Goal: Information Seeking & Learning: Learn about a topic

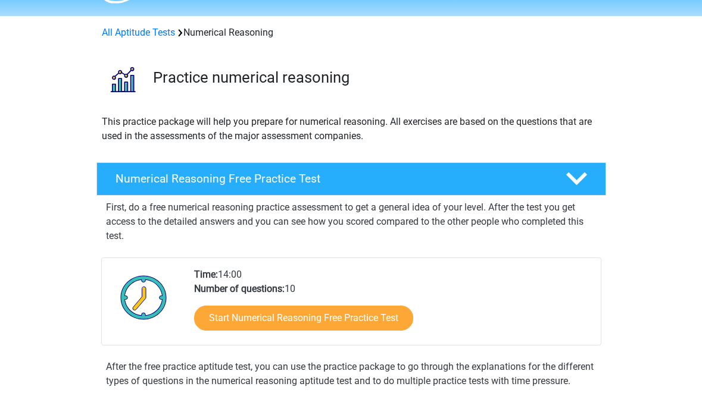
scroll to position [40, 0]
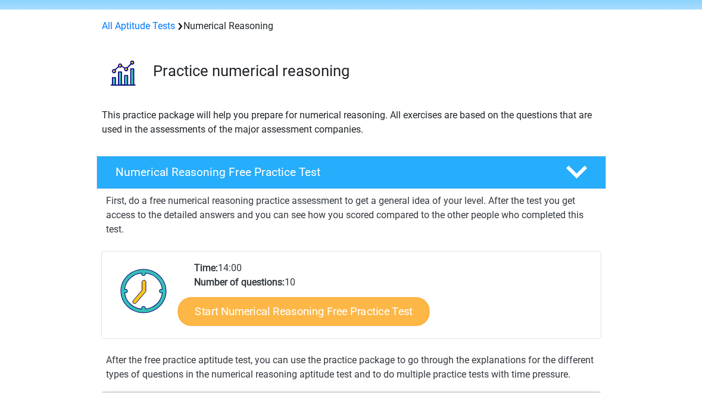
click at [282, 311] on link "Start Numerical Reasoning Free Practice Test" at bounding box center [303, 311] width 252 height 29
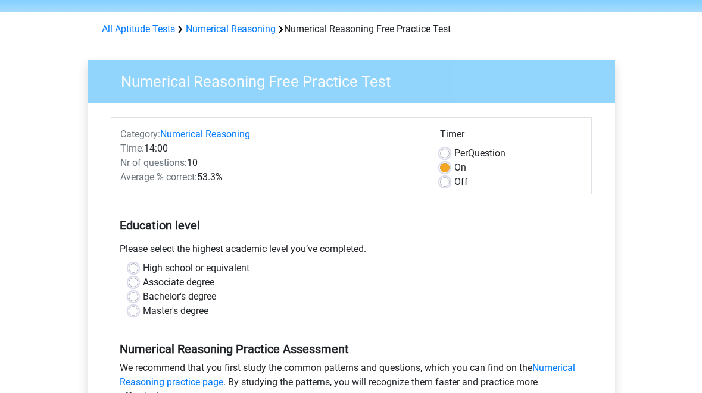
scroll to position [40, 0]
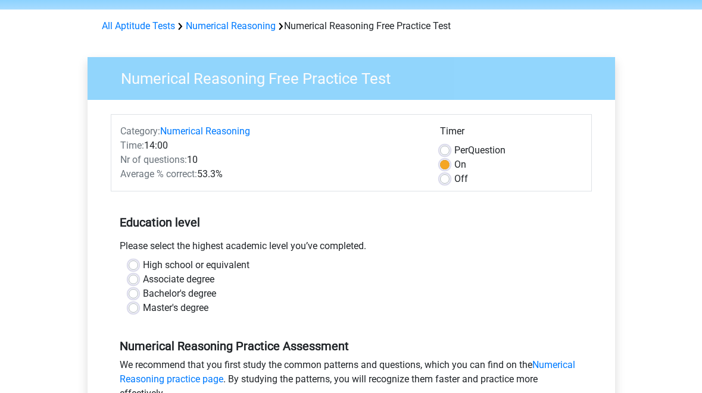
click at [143, 292] on label "Bachelor's degree" at bounding box center [179, 294] width 73 height 14
click at [132, 292] on input "Bachelor's degree" at bounding box center [134, 293] width 10 height 12
radio input "true"
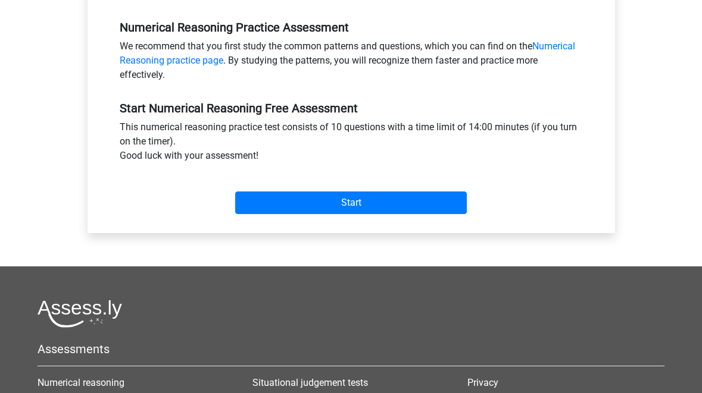
scroll to position [358, 0]
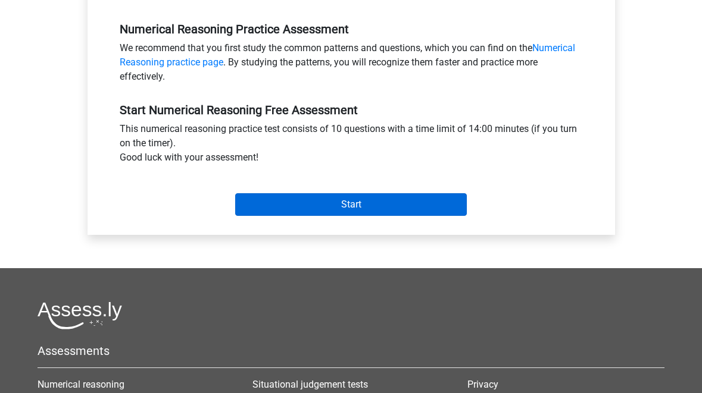
click at [333, 213] on input "Start" at bounding box center [351, 204] width 232 height 23
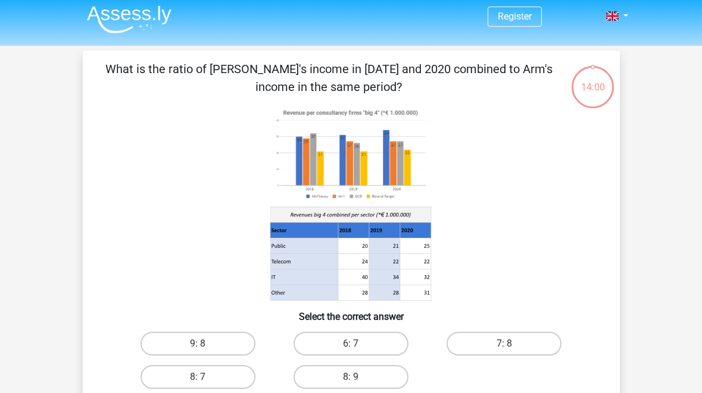
scroll to position [5, 0]
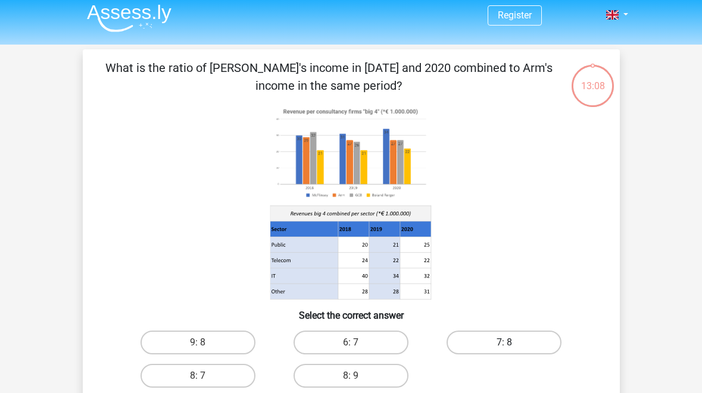
click at [487, 337] on label "7: 8" at bounding box center [503, 343] width 115 height 24
click at [504, 343] on input "7: 8" at bounding box center [508, 347] width 8 height 8
radio input "true"
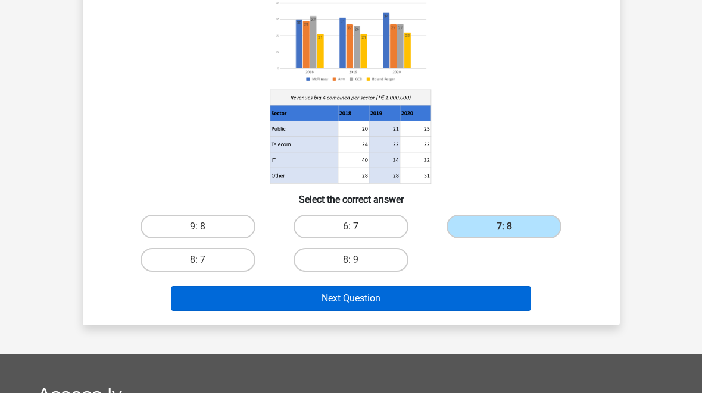
click at [426, 303] on button "Next Question" at bounding box center [351, 298] width 360 height 25
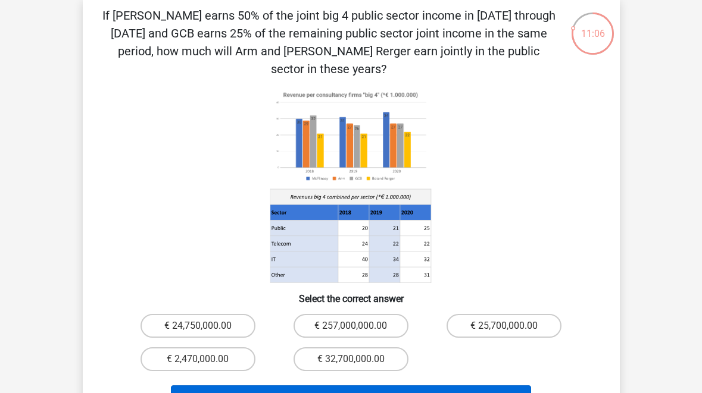
scroll to position [58, 0]
click at [339, 386] on button "Next Question" at bounding box center [351, 398] width 360 height 25
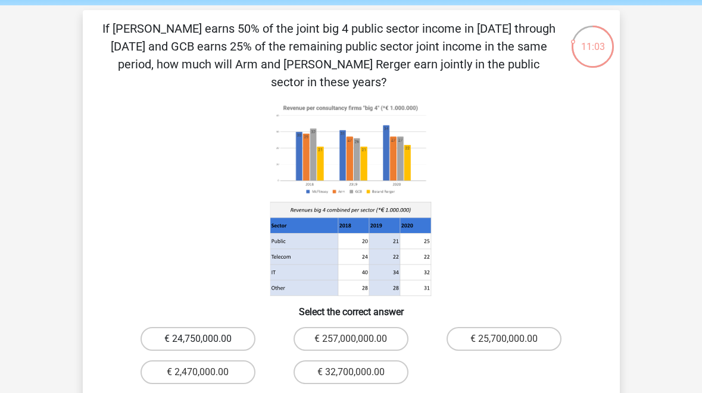
scroll to position [39, 0]
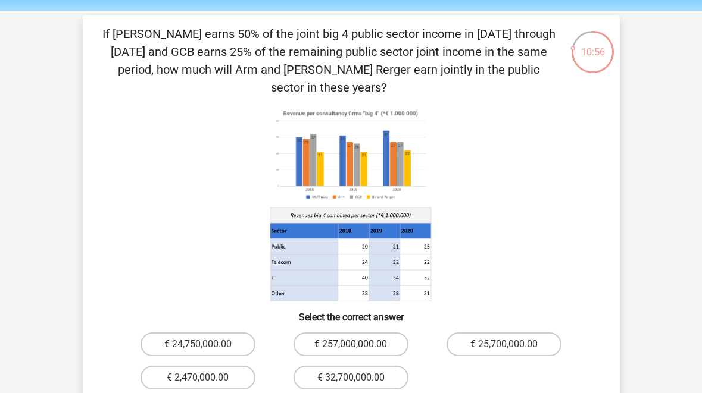
click at [331, 333] on label "€ 257,000,000.00" at bounding box center [350, 345] width 115 height 24
click at [351, 345] on input "€ 257,000,000.00" at bounding box center [355, 349] width 8 height 8
radio input "true"
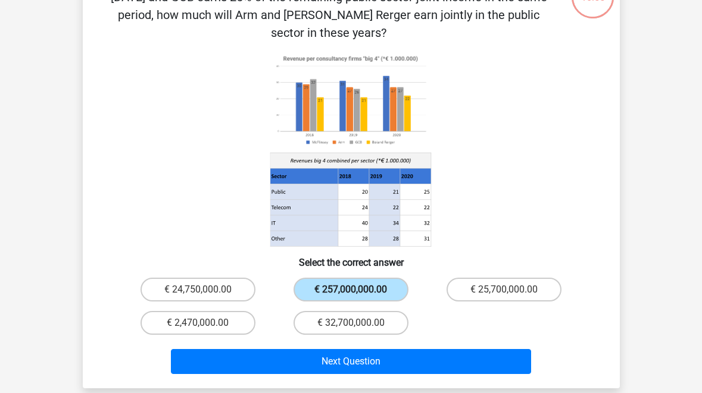
scroll to position [96, 0]
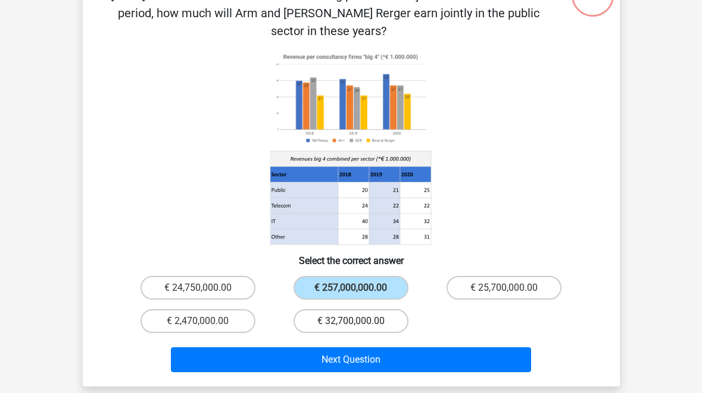
click at [334, 310] on label "€ 32,700,000.00" at bounding box center [350, 321] width 115 height 24
click at [351, 321] on input "€ 32,700,000.00" at bounding box center [355, 325] width 8 height 8
radio input "true"
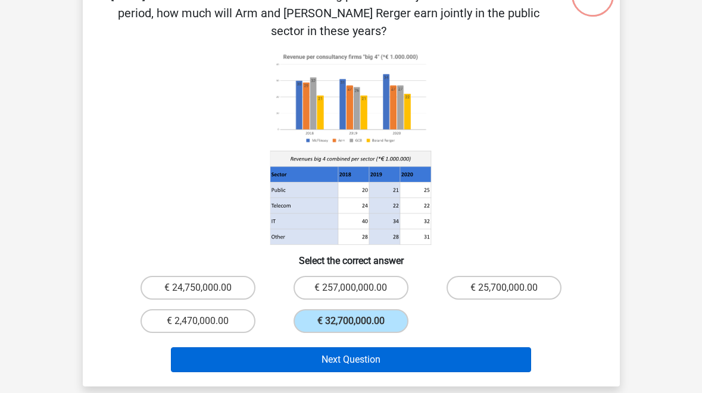
click at [334, 348] on button "Next Question" at bounding box center [351, 360] width 360 height 25
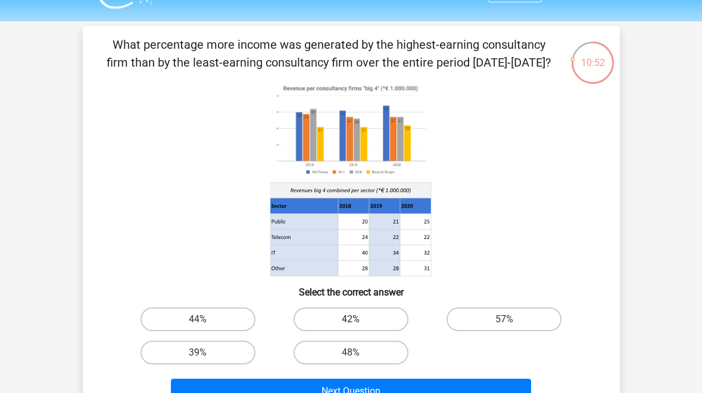
scroll to position [45, 0]
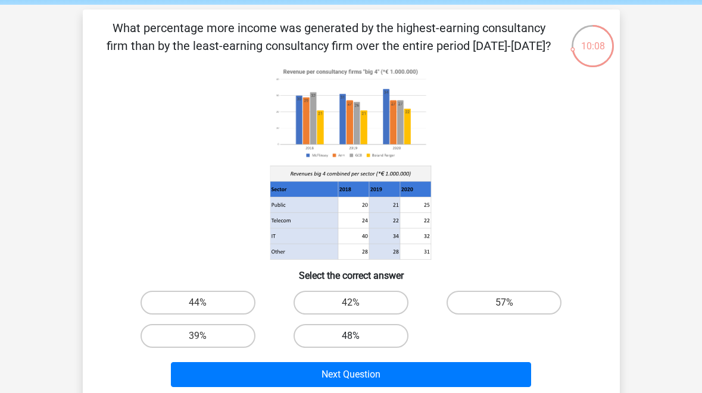
click at [352, 334] on label "48%" at bounding box center [350, 336] width 115 height 24
click at [352, 336] on input "48%" at bounding box center [355, 340] width 8 height 8
radio input "true"
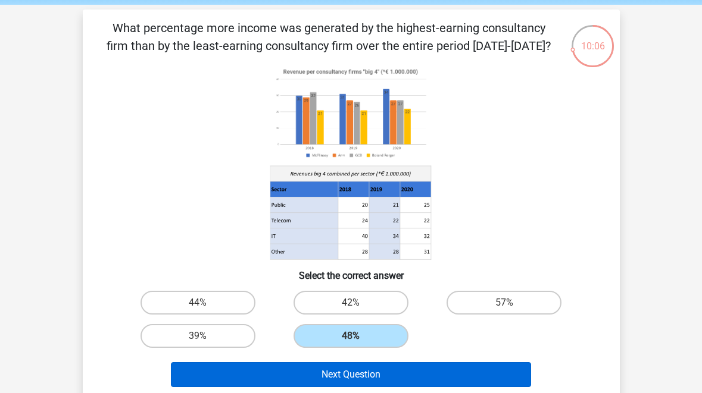
click at [346, 376] on button "Next Question" at bounding box center [351, 374] width 360 height 25
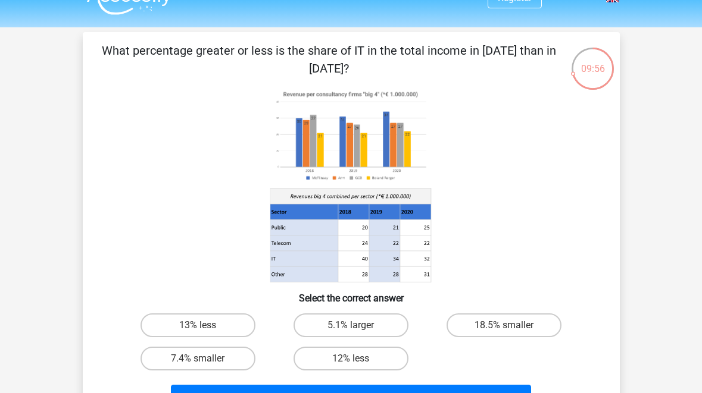
scroll to position [23, 0]
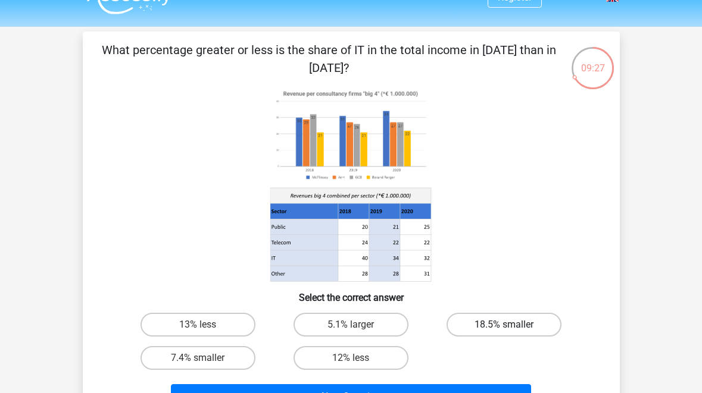
click at [511, 326] on label "18.5% smaller" at bounding box center [503, 325] width 115 height 24
click at [511, 326] on input "18.5% smaller" at bounding box center [508, 329] width 8 height 8
radio input "true"
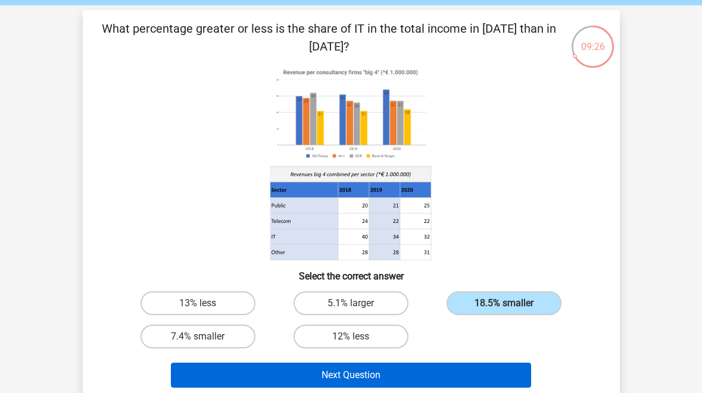
click at [347, 374] on button "Next Question" at bounding box center [351, 375] width 360 height 25
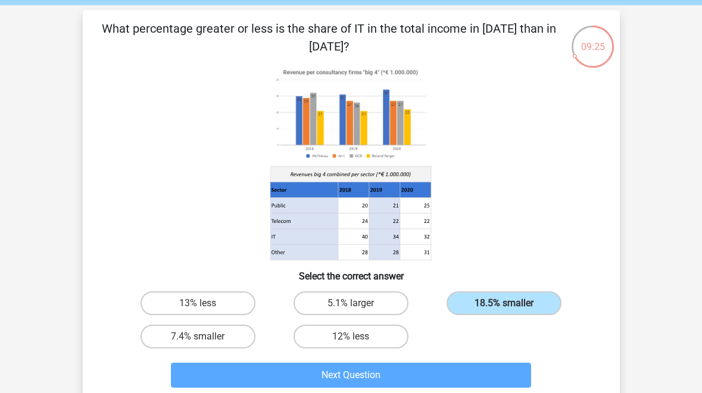
scroll to position [55, 0]
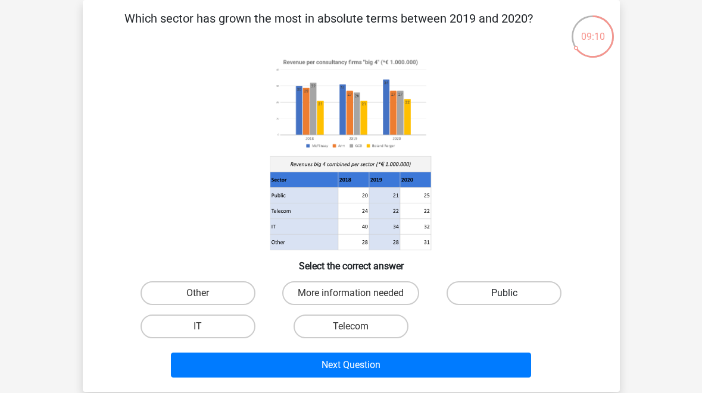
click at [456, 295] on label "Public" at bounding box center [503, 293] width 115 height 24
click at [504, 295] on input "Public" at bounding box center [508, 297] width 8 height 8
radio input "true"
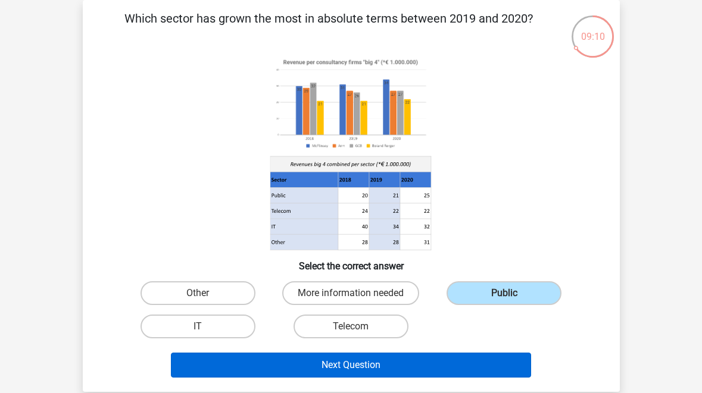
click at [404, 368] on button "Next Question" at bounding box center [351, 365] width 360 height 25
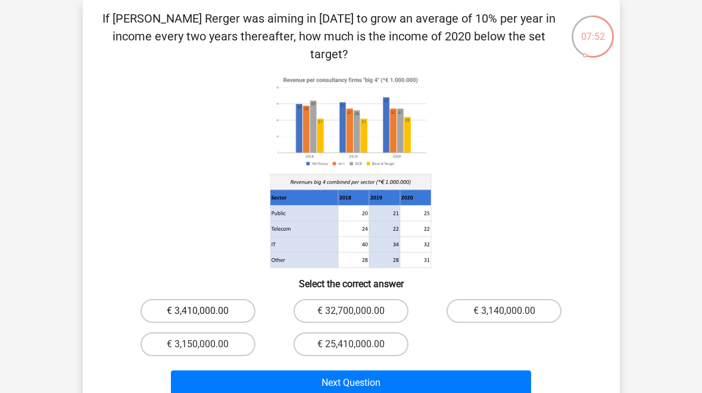
click at [223, 299] on label "€ 3,410,000.00" at bounding box center [197, 311] width 115 height 24
click at [205, 311] on input "€ 3,410,000.00" at bounding box center [202, 315] width 8 height 8
radio input "true"
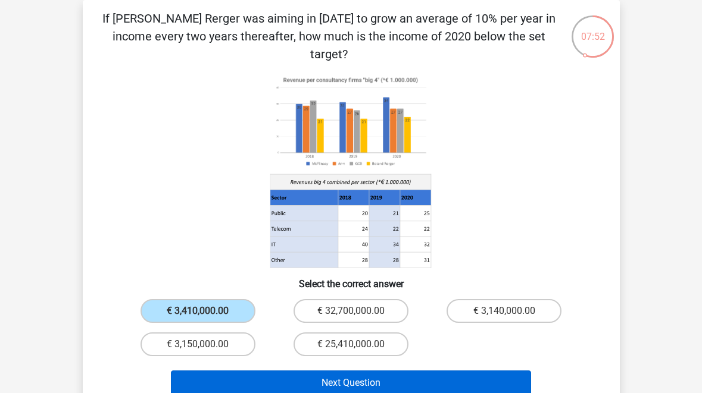
click at [345, 376] on button "Next Question" at bounding box center [351, 383] width 360 height 25
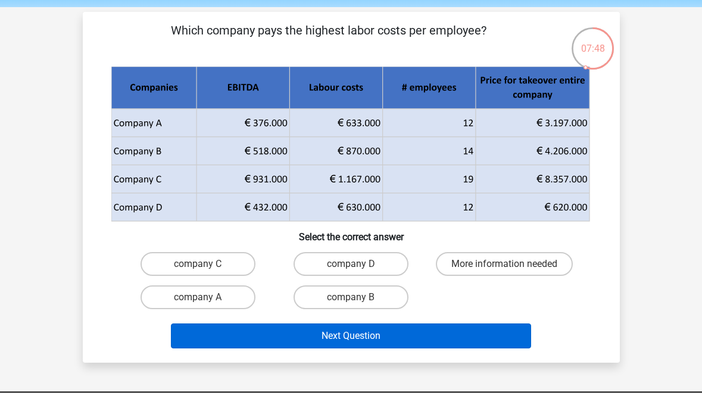
scroll to position [42, 0]
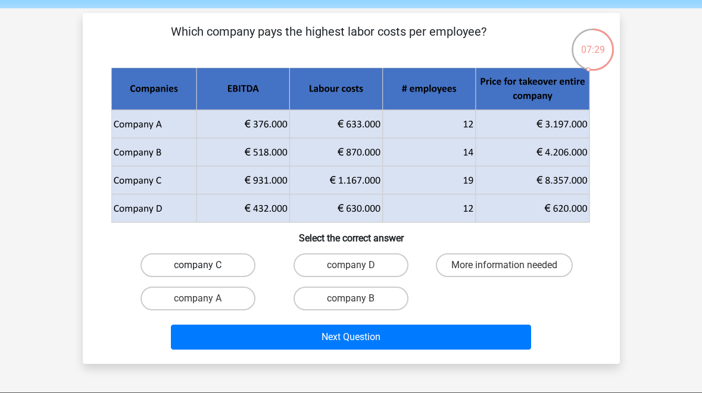
click at [222, 264] on label "company C" at bounding box center [197, 266] width 115 height 24
click at [205, 265] on input "company C" at bounding box center [202, 269] width 8 height 8
radio input "true"
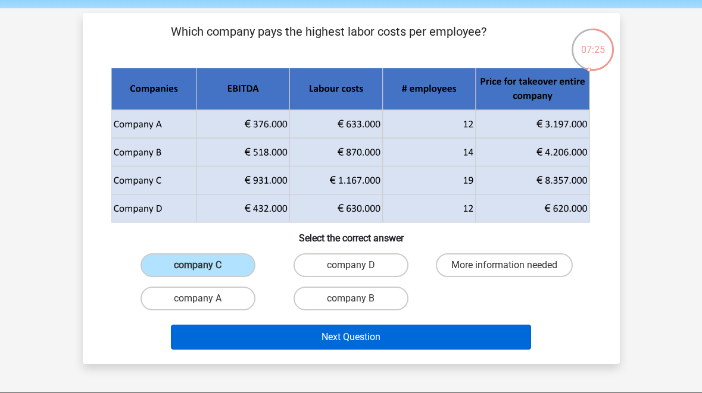
click at [354, 338] on button "Next Question" at bounding box center [351, 337] width 360 height 25
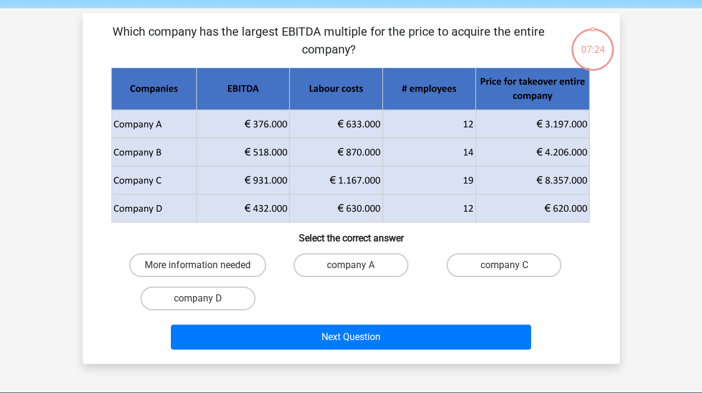
scroll to position [55, 0]
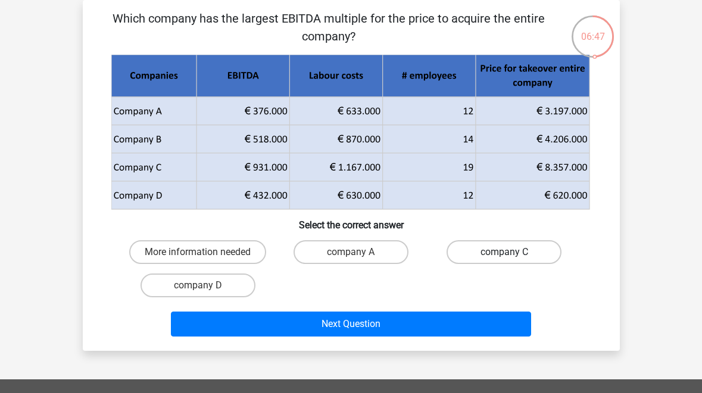
click at [464, 261] on label "company C" at bounding box center [503, 252] width 115 height 24
click at [504, 260] on input "company C" at bounding box center [508, 256] width 8 height 8
radio input "true"
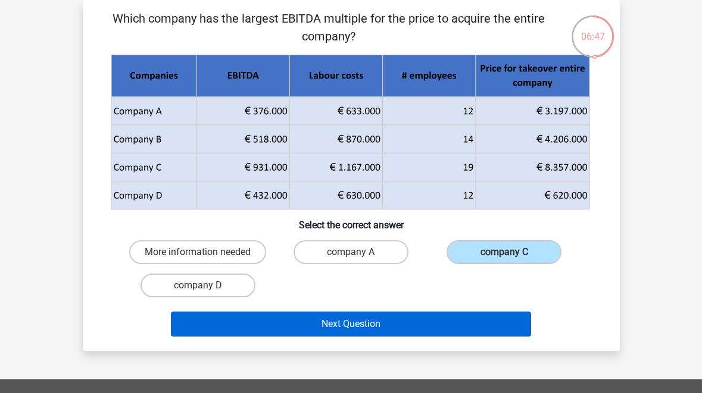
click at [401, 330] on button "Next Question" at bounding box center [351, 324] width 360 height 25
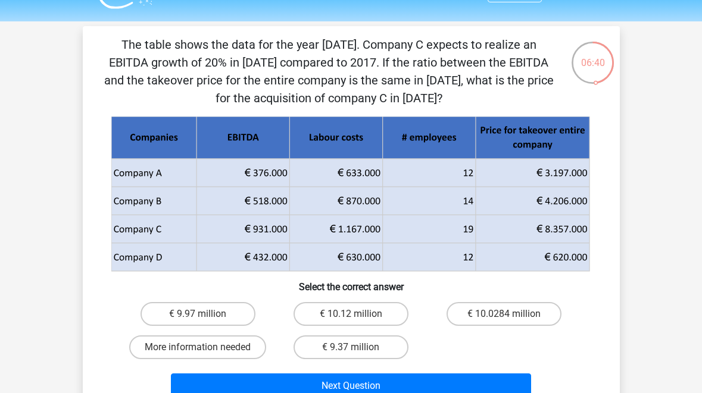
scroll to position [43, 0]
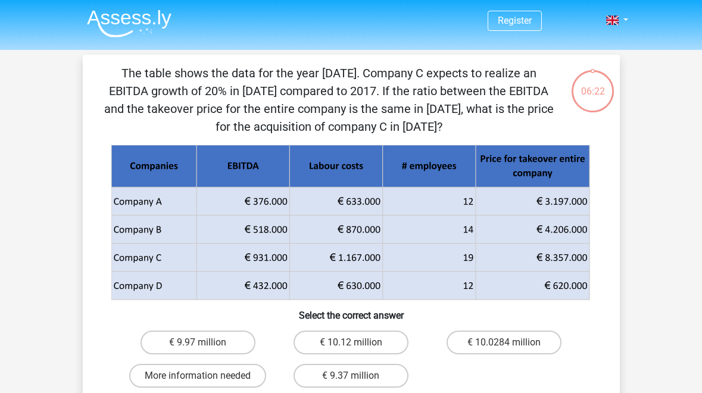
scroll to position [43, 0]
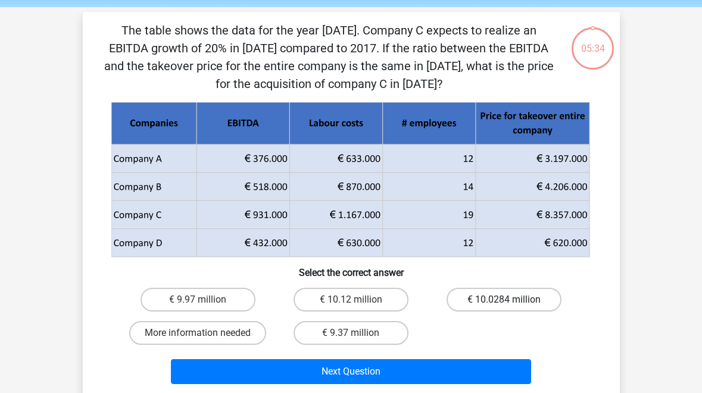
click at [495, 303] on label "€ 10.0284 million" at bounding box center [503, 300] width 115 height 24
click at [504, 303] on input "€ 10.0284 million" at bounding box center [508, 304] width 8 height 8
radio input "true"
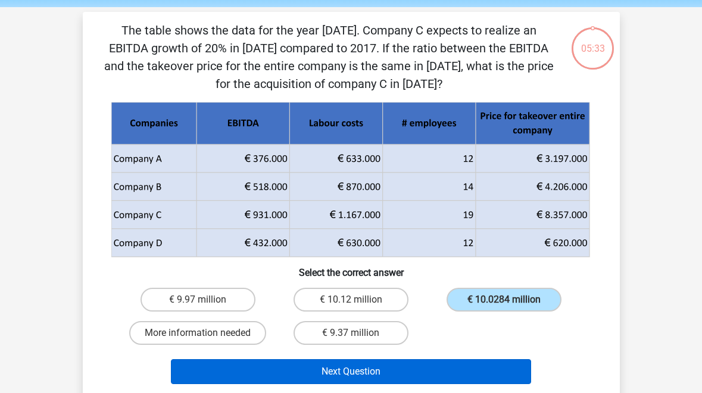
click at [468, 365] on button "Next Question" at bounding box center [351, 371] width 360 height 25
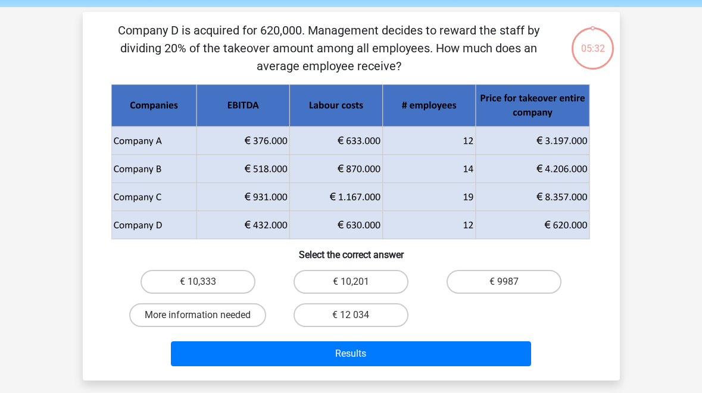
scroll to position [55, 0]
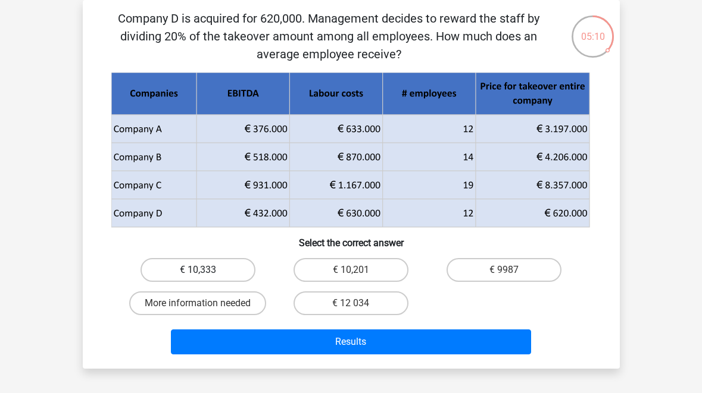
click at [221, 262] on label "€ 10,333" at bounding box center [197, 270] width 115 height 24
click at [205, 270] on input "€ 10,333" at bounding box center [202, 274] width 8 height 8
radio input "true"
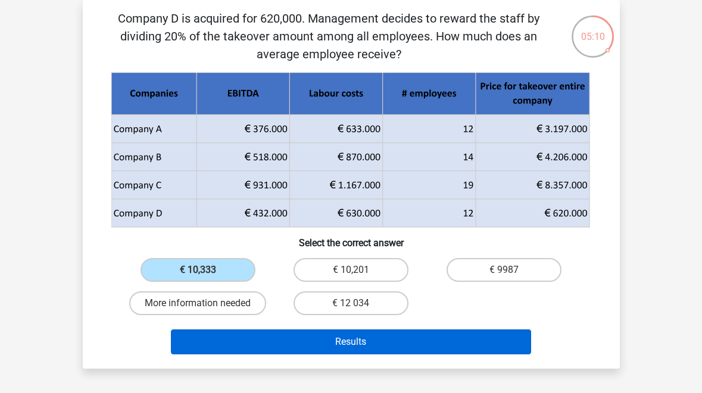
click at [371, 339] on button "Results" at bounding box center [351, 342] width 360 height 25
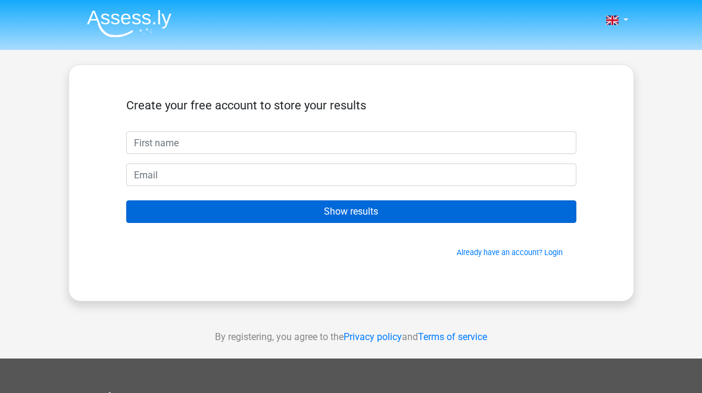
click at [374, 218] on input "Show results" at bounding box center [351, 212] width 450 height 23
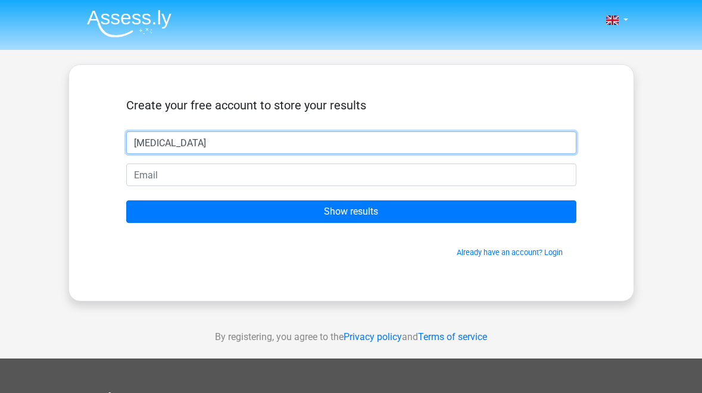
type input "[MEDICAL_DATA]"
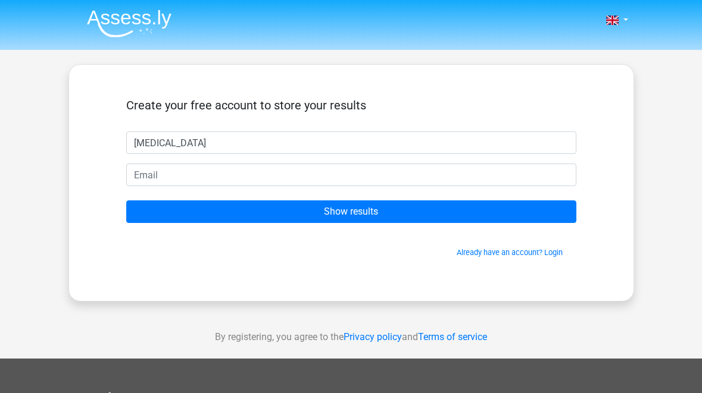
click at [308, 189] on form "Create your free account to store your results [MEDICAL_DATA] Show results Alre…" at bounding box center [351, 178] width 450 height 160
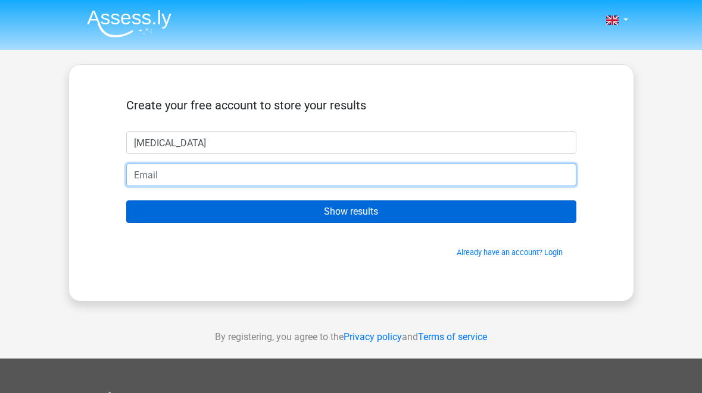
type input "[EMAIL_ADDRESS][DOMAIN_NAME]"
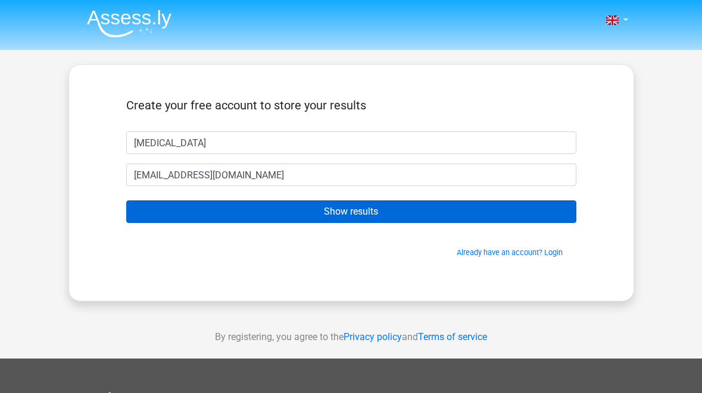
click at [345, 209] on input "Show results" at bounding box center [351, 212] width 450 height 23
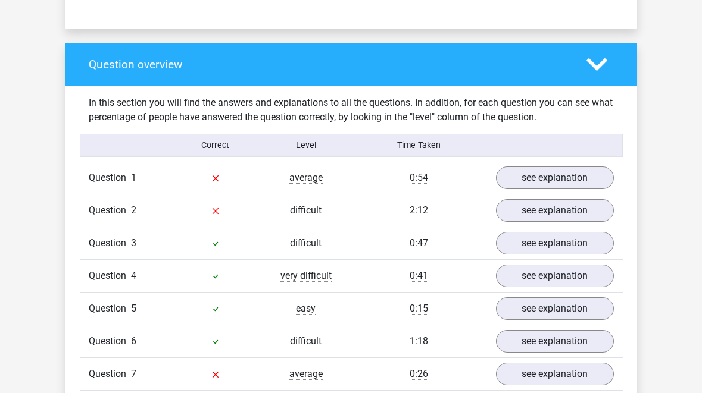
scroll to position [810, 0]
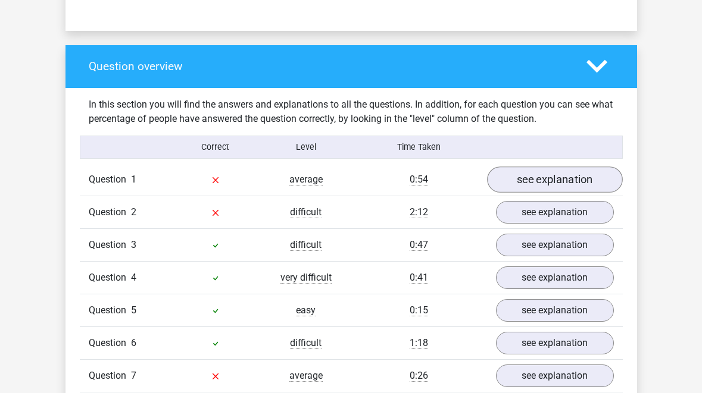
click at [541, 178] on link "see explanation" at bounding box center [555, 180] width 136 height 26
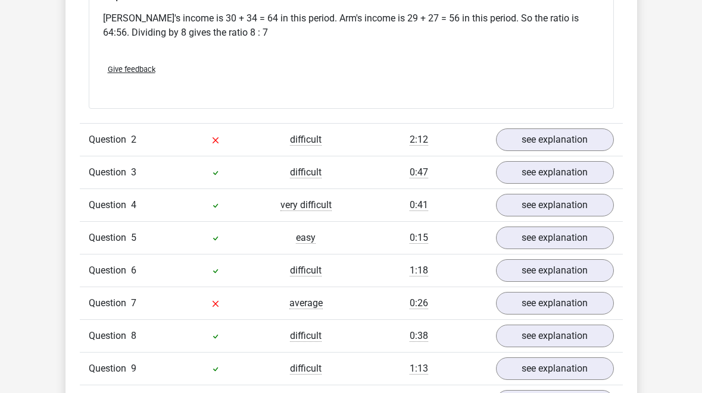
scroll to position [1362, 0]
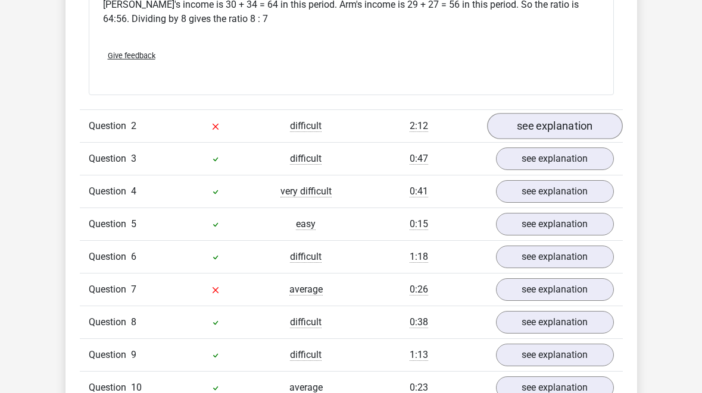
click at [564, 127] on link "see explanation" at bounding box center [555, 126] width 136 height 26
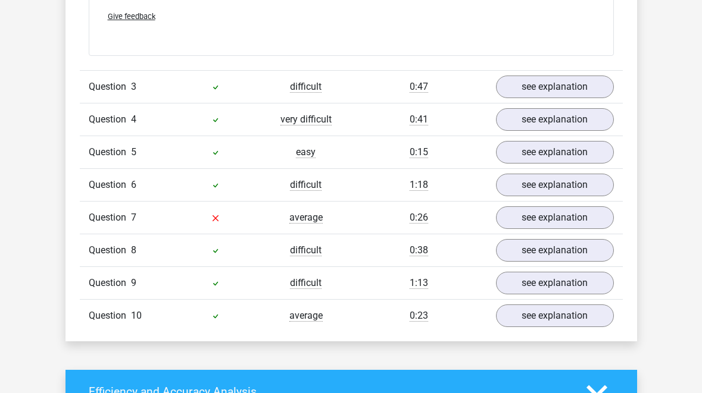
scroll to position [1937, 0]
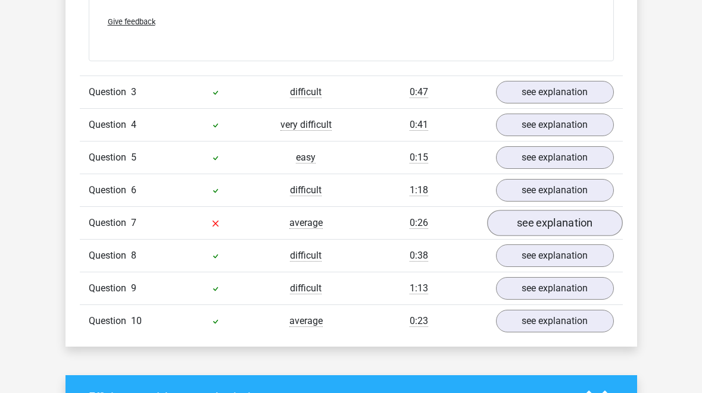
click at [558, 232] on link "see explanation" at bounding box center [555, 224] width 136 height 26
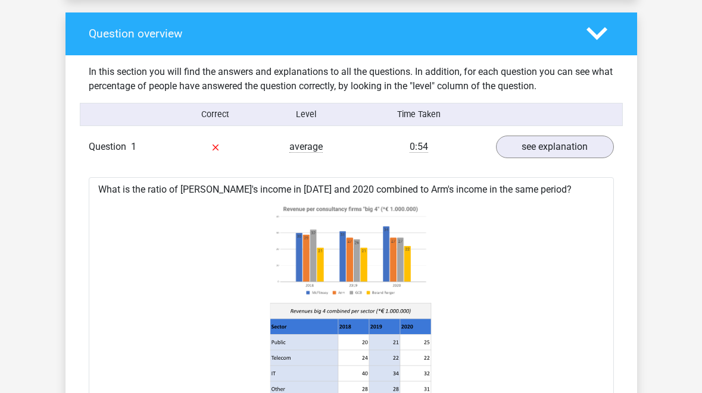
scroll to position [182, 0]
